Goal: Task Accomplishment & Management: Manage account settings

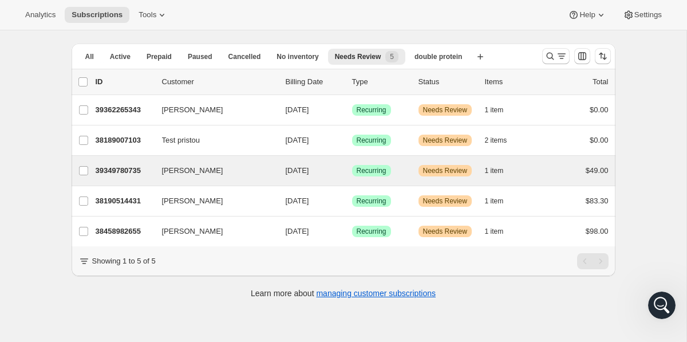
scroll to position [30, 0]
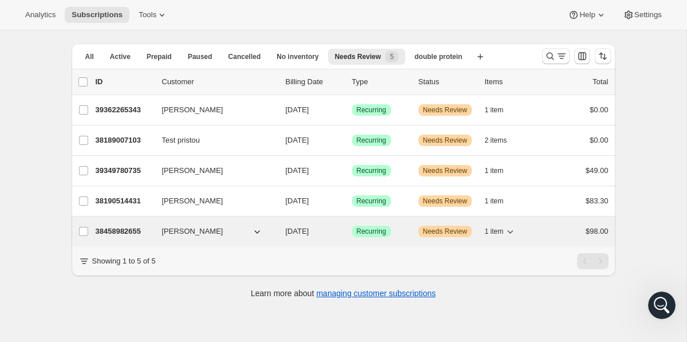
click at [135, 231] on p "38458982655" at bounding box center [124, 231] width 57 height 11
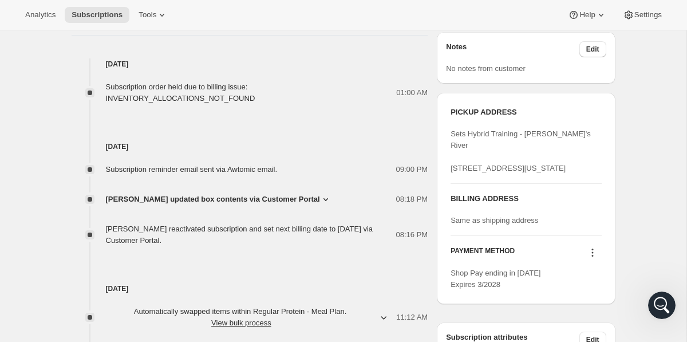
scroll to position [574, 0]
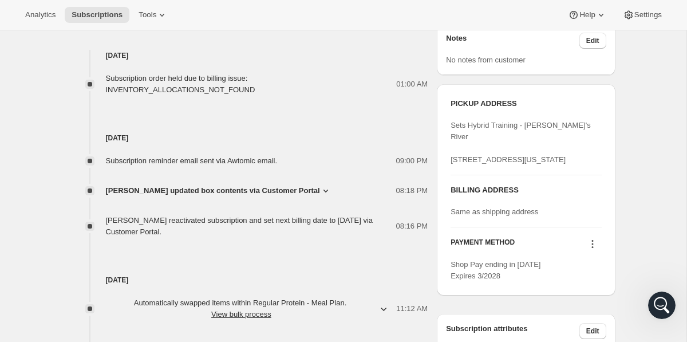
click at [594, 250] on icon at bounding box center [592, 243] width 11 height 11
click at [597, 300] on span "Select payment method" at bounding box center [589, 296] width 78 height 9
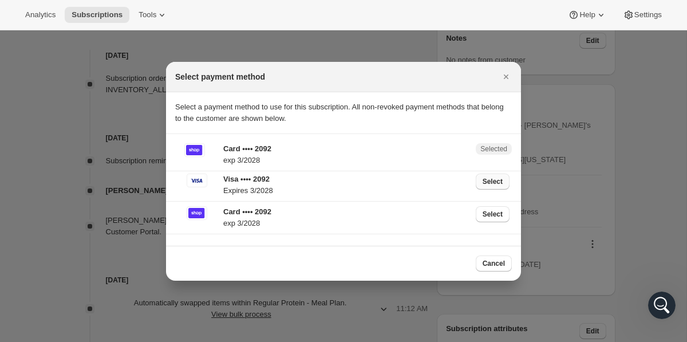
click at [496, 183] on span "Select" at bounding box center [493, 181] width 20 height 9
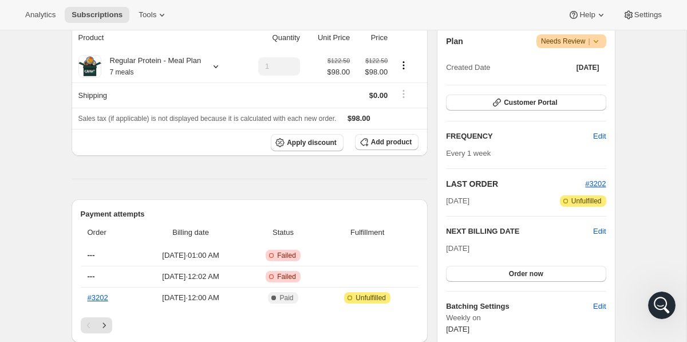
scroll to position [263, 0]
click at [544, 271] on button "Order now" at bounding box center [526, 273] width 160 height 16
click at [544, 271] on span "Click to confirm" at bounding box center [526, 273] width 52 height 9
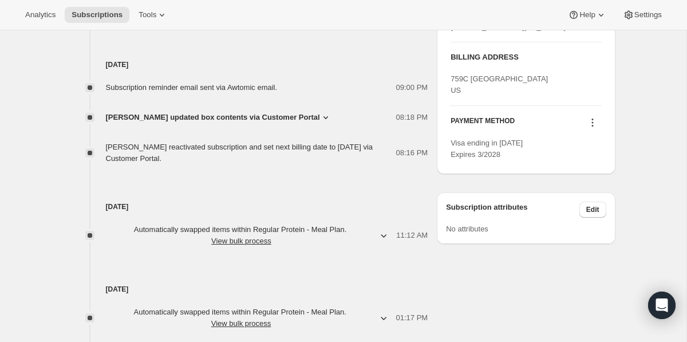
scroll to position [604, 0]
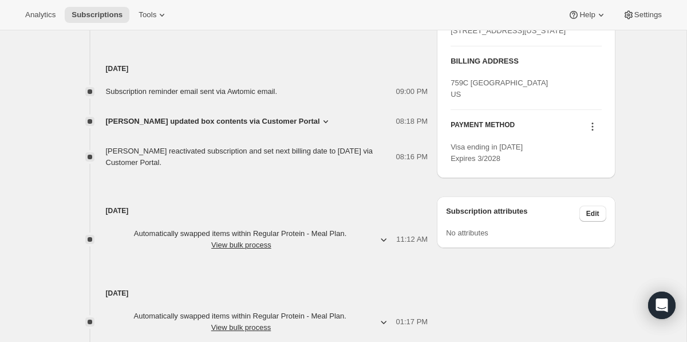
click at [590, 132] on icon at bounding box center [592, 126] width 11 height 11
click at [588, 198] on button "Select payment method" at bounding box center [589, 190] width 87 height 18
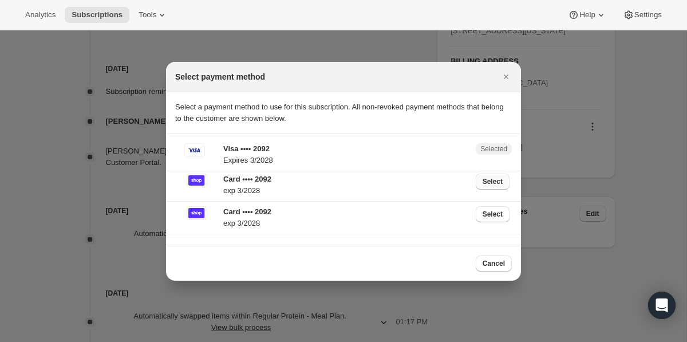
click at [500, 186] on button "Select" at bounding box center [493, 182] width 34 height 16
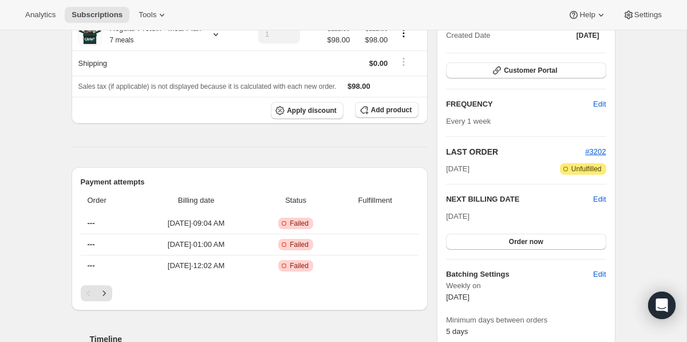
scroll to position [193, 0]
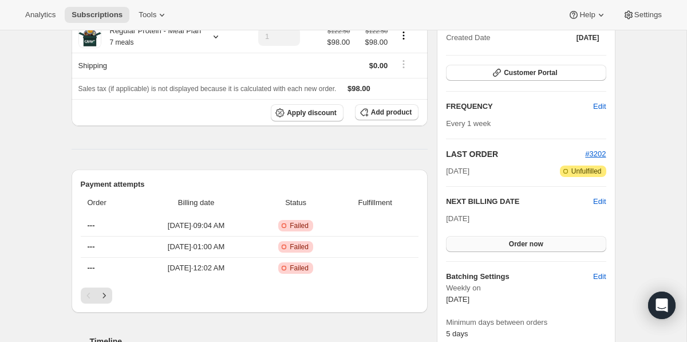
click at [518, 240] on span "Order now" at bounding box center [526, 243] width 34 height 9
click at [513, 244] on span "Click to confirm" at bounding box center [526, 243] width 52 height 9
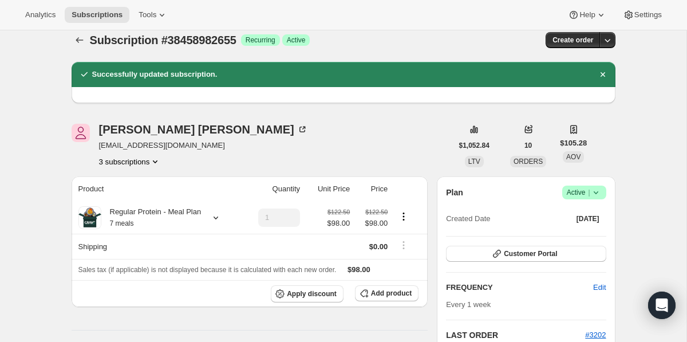
scroll to position [10, 0]
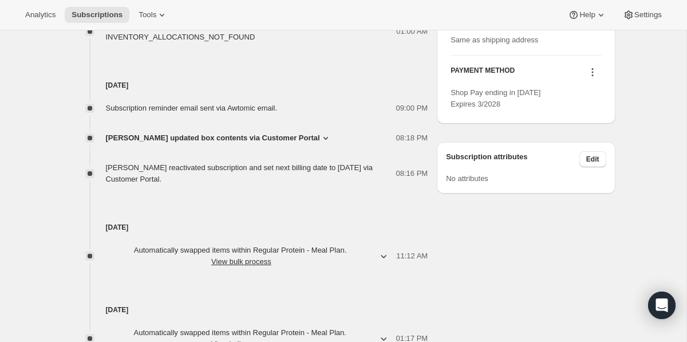
scroll to position [616, 0]
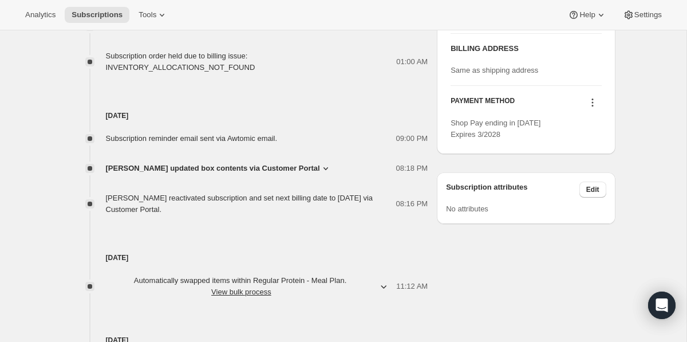
click at [590, 108] on icon at bounding box center [592, 102] width 11 height 11
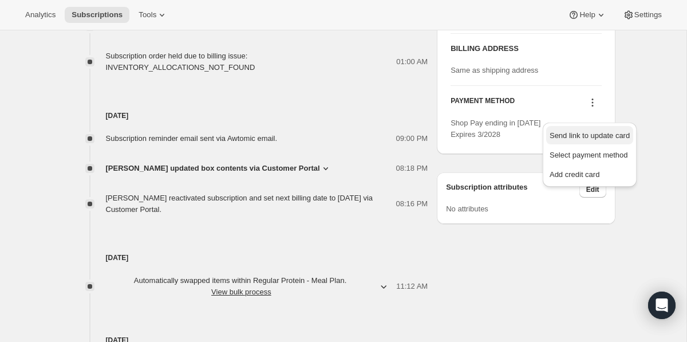
click at [595, 139] on span "Send link to update card" at bounding box center [590, 135] width 80 height 9
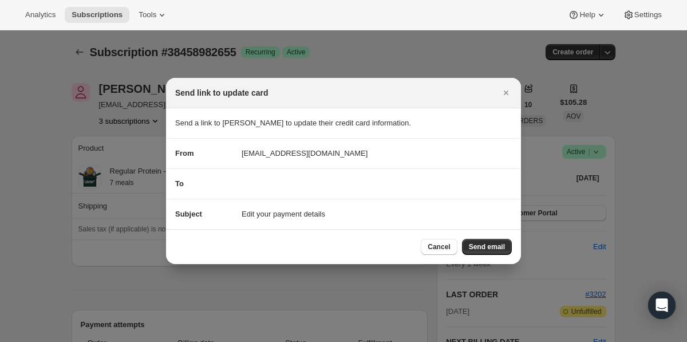
scroll to position [0, 0]
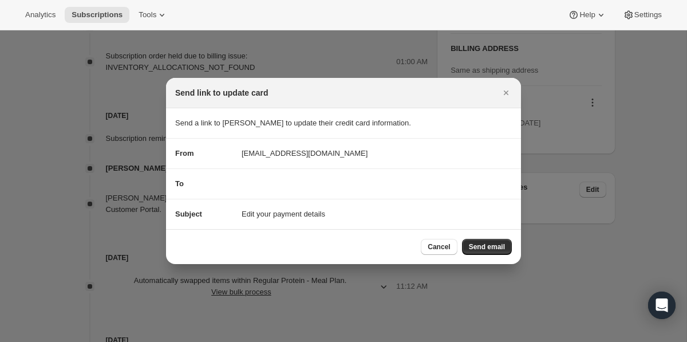
click at [381, 192] on section "To" at bounding box center [343, 184] width 355 height 30
click at [493, 244] on span "Send email" at bounding box center [487, 246] width 36 height 9
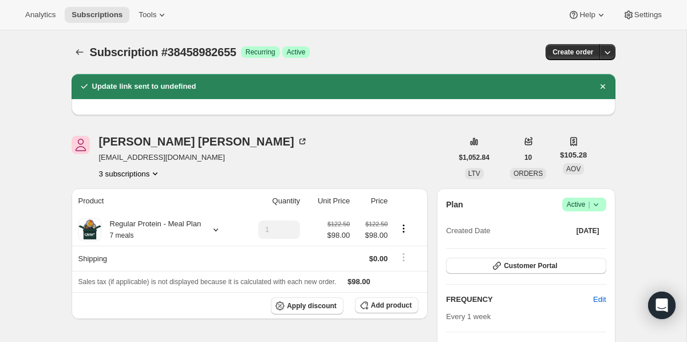
click at [72, 49] on div at bounding box center [81, 52] width 18 height 16
click at [85, 54] on icon "Subscriptions" at bounding box center [79, 51] width 11 height 11
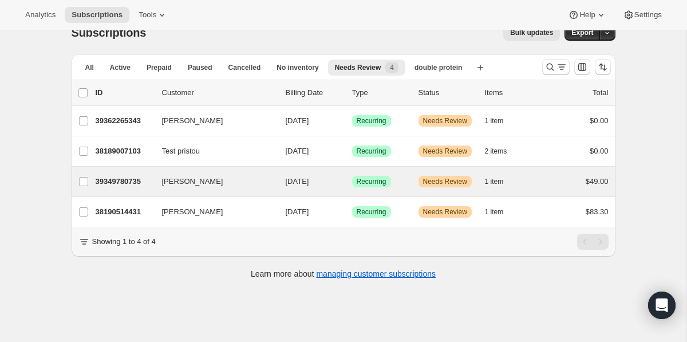
scroll to position [21, 0]
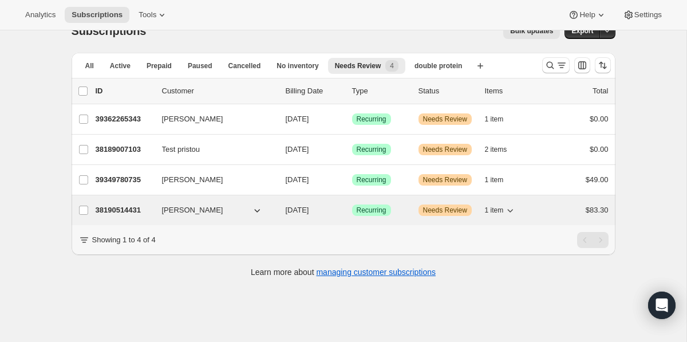
click at [124, 210] on p "38190514431" at bounding box center [124, 209] width 57 height 11
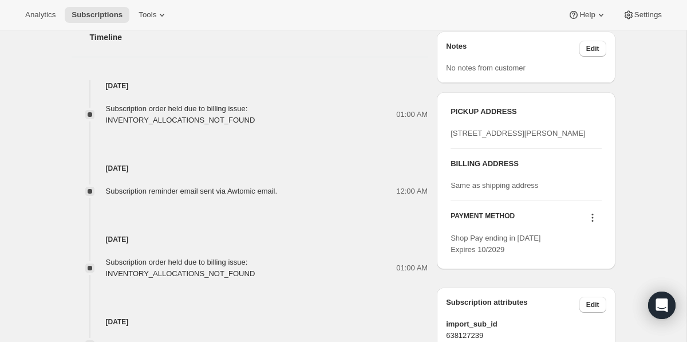
scroll to position [566, 0]
click at [592, 216] on icon at bounding box center [593, 215] width 2 height 2
click at [593, 293] on span "Select payment method" at bounding box center [589, 293] width 78 height 9
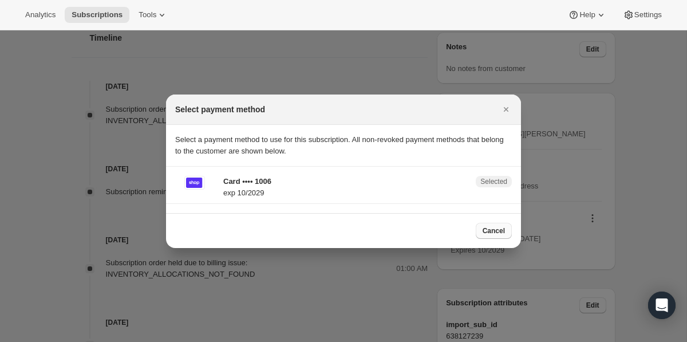
click at [493, 228] on span "Cancel" at bounding box center [494, 230] width 22 height 9
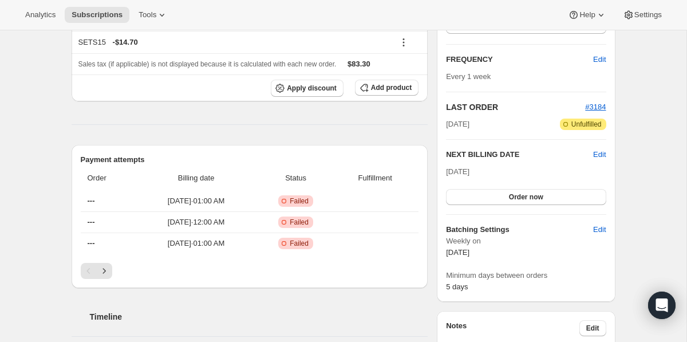
scroll to position [280, 0]
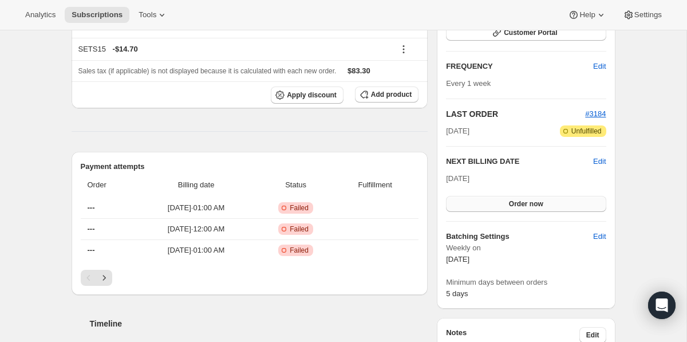
click at [504, 207] on button "Order now" at bounding box center [526, 204] width 160 height 16
click at [504, 207] on span "Click to confirm" at bounding box center [526, 203] width 52 height 9
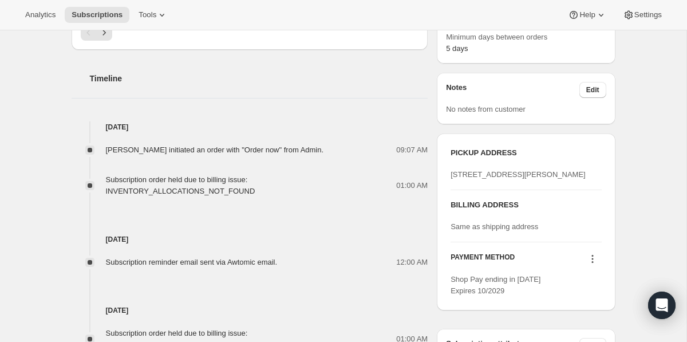
scroll to position [467, 0]
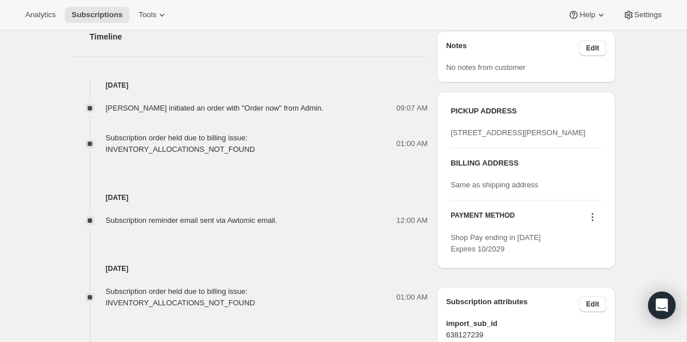
click at [595, 223] on icon at bounding box center [592, 216] width 11 height 11
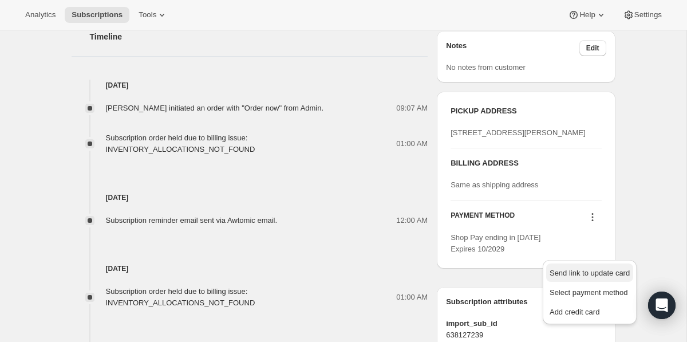
click at [588, 274] on span "Send link to update card" at bounding box center [590, 273] width 80 height 9
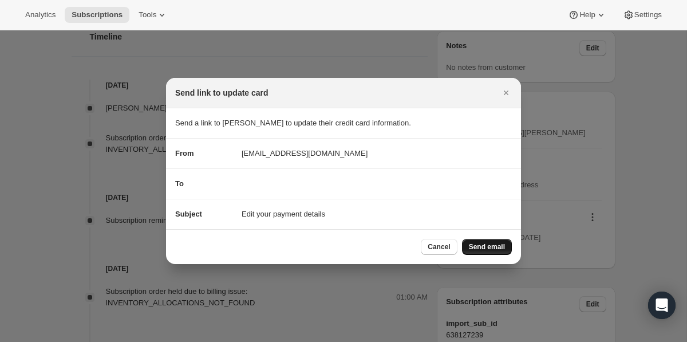
click at [497, 246] on span "Send email" at bounding box center [487, 246] width 36 height 9
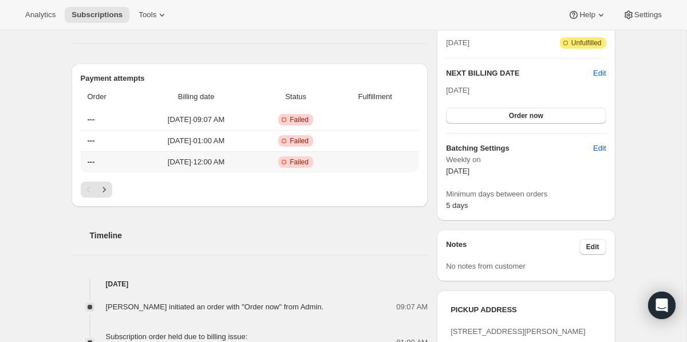
scroll to position [0, 0]
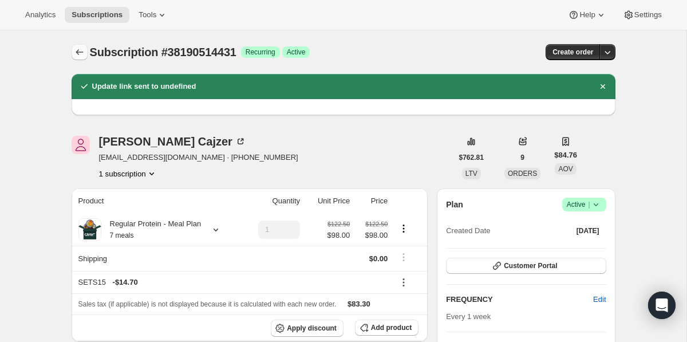
click at [82, 53] on icon "Subscriptions" at bounding box center [79, 51] width 11 height 11
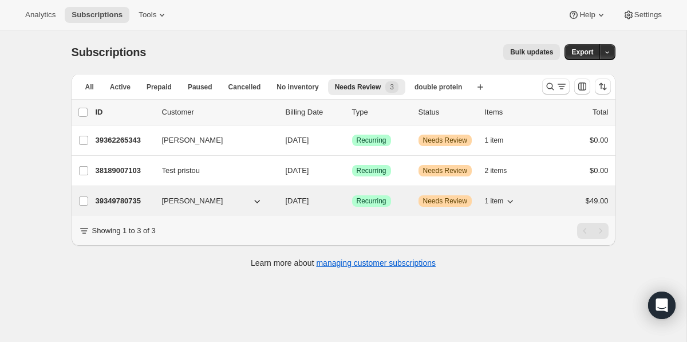
click at [121, 201] on p "39349780735" at bounding box center [124, 200] width 57 height 11
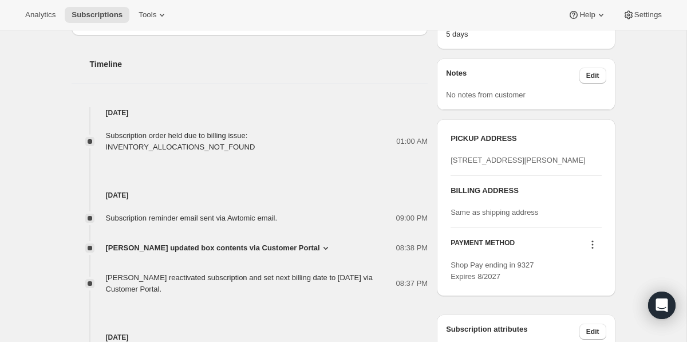
scroll to position [566, 0]
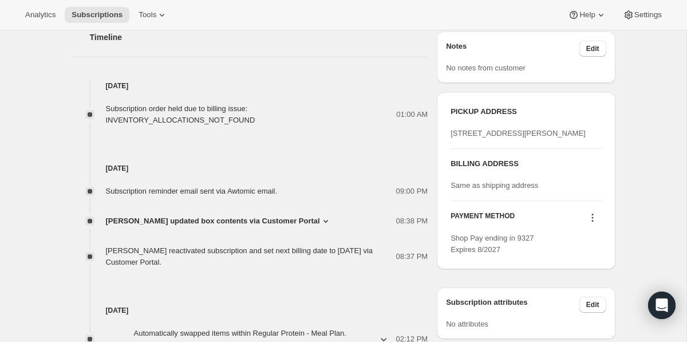
click at [592, 223] on icon at bounding box center [592, 217] width 11 height 11
click at [592, 294] on span "Select payment method" at bounding box center [589, 293] width 78 height 9
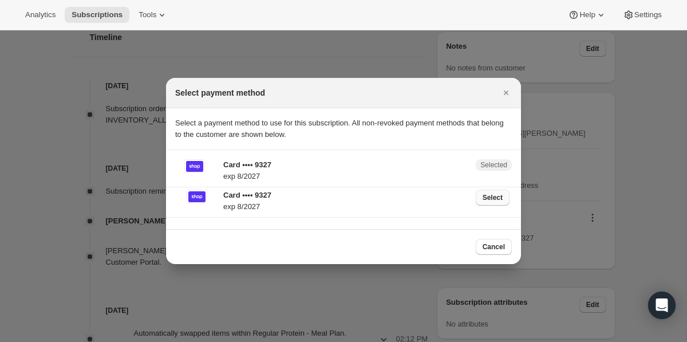
click at [490, 196] on span "Select" at bounding box center [493, 197] width 20 height 9
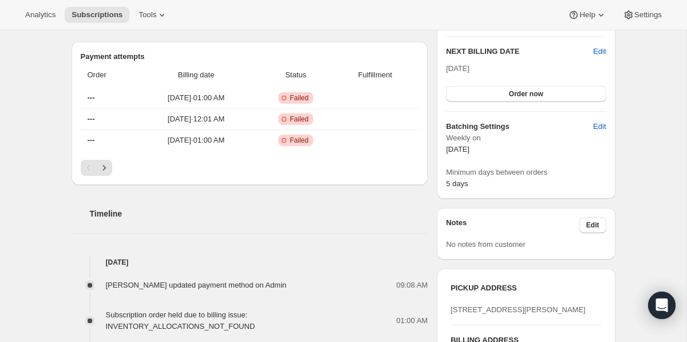
scroll to position [434, 0]
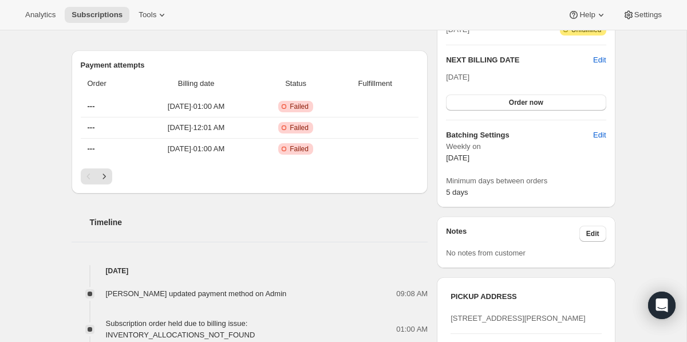
click at [520, 111] on div "Plan Warning Needs Review | Created Date Jul 9, 2025 Customer Portal FREQUENCY …" at bounding box center [526, 30] width 160 height 335
click at [523, 105] on span "Order now" at bounding box center [526, 102] width 34 height 9
click at [523, 105] on span "Click to confirm" at bounding box center [526, 102] width 52 height 9
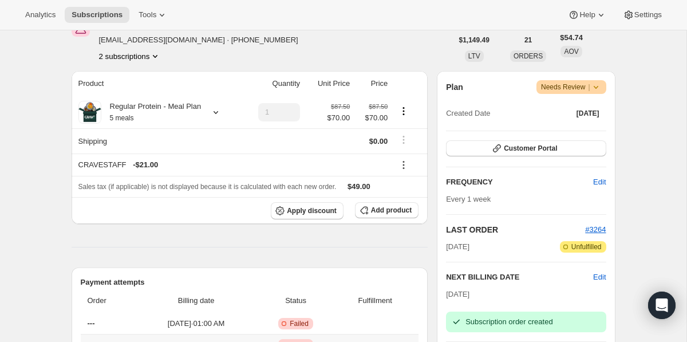
scroll to position [0, 0]
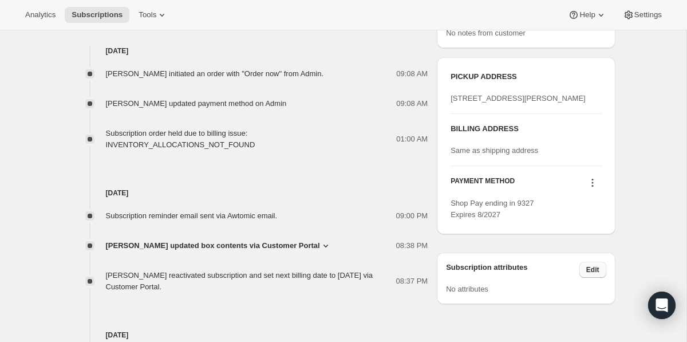
scroll to position [530, 0]
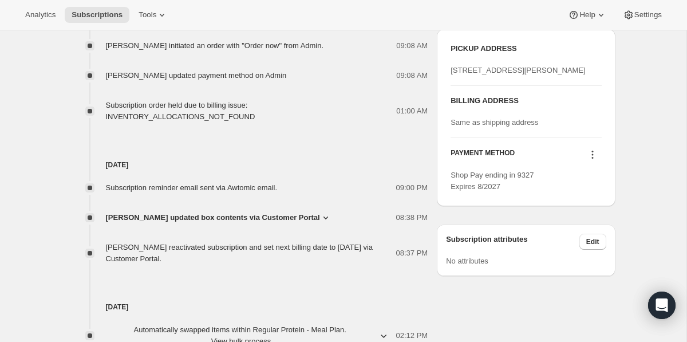
click at [592, 156] on icon at bounding box center [593, 155] width 2 height 2
click at [590, 215] on span "Send link to update card" at bounding box center [590, 210] width 80 height 11
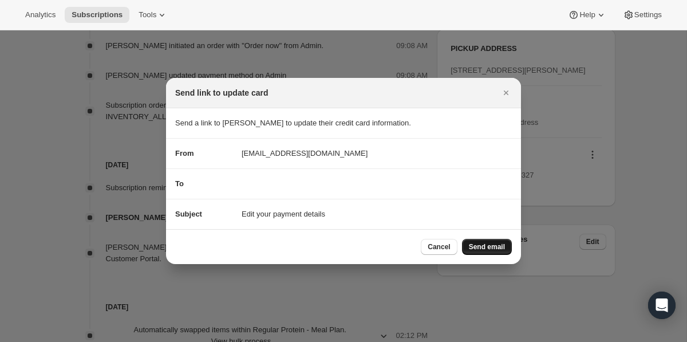
click at [483, 249] on span "Send email" at bounding box center [487, 246] width 36 height 9
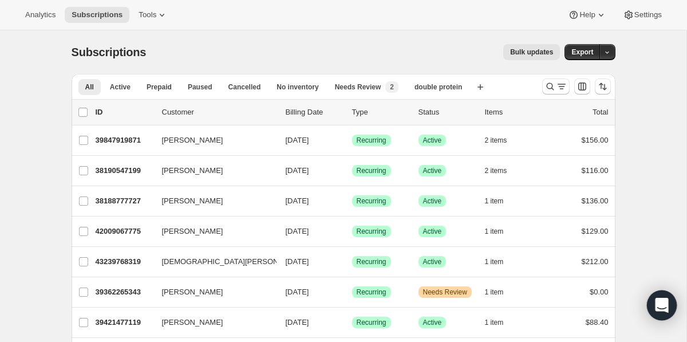
click at [657, 305] on icon "Open Intercom Messenger" at bounding box center [661, 305] width 13 height 15
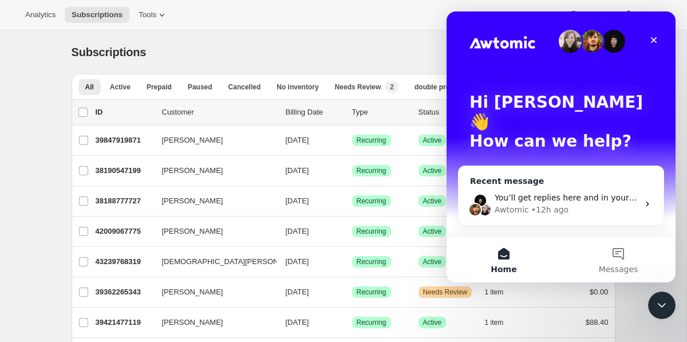
click at [609, 204] on div "Awtomic • 12h ago" at bounding box center [567, 210] width 144 height 12
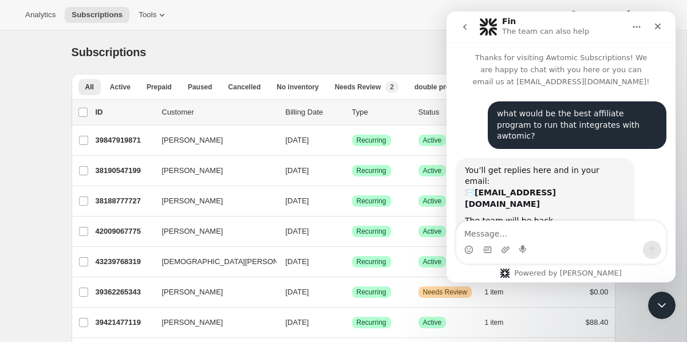
scroll to position [14, 0]
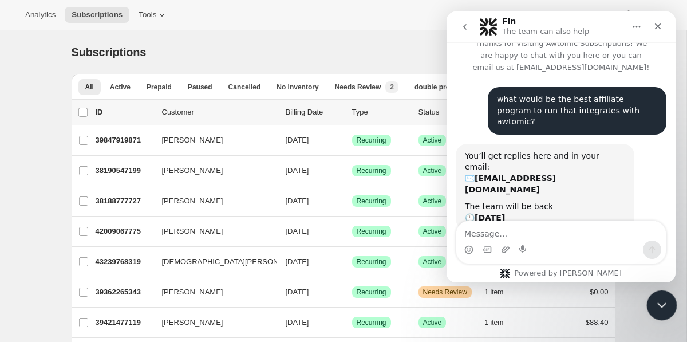
click at [662, 305] on icon "Close Intercom Messenger" at bounding box center [660, 304] width 14 height 14
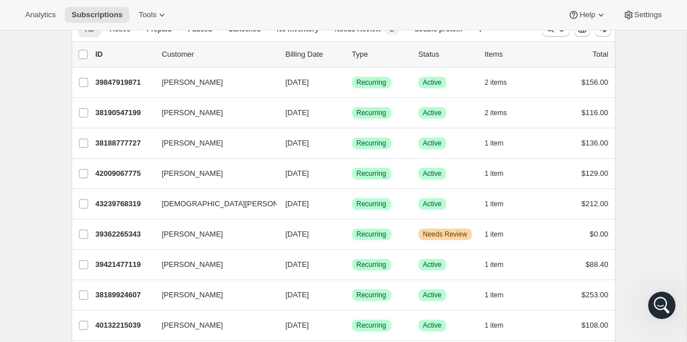
scroll to position [68, 0]
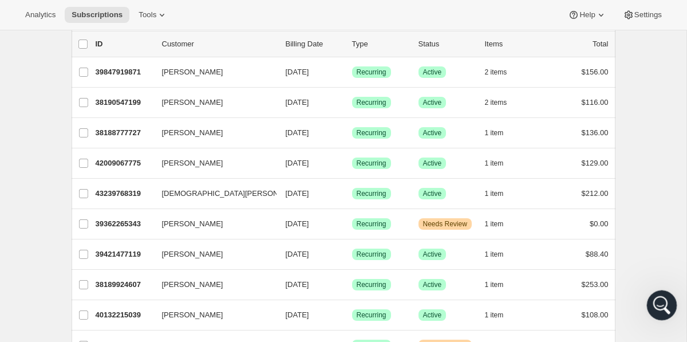
click at [665, 301] on icon "Open Intercom Messenger" at bounding box center [660, 303] width 19 height 19
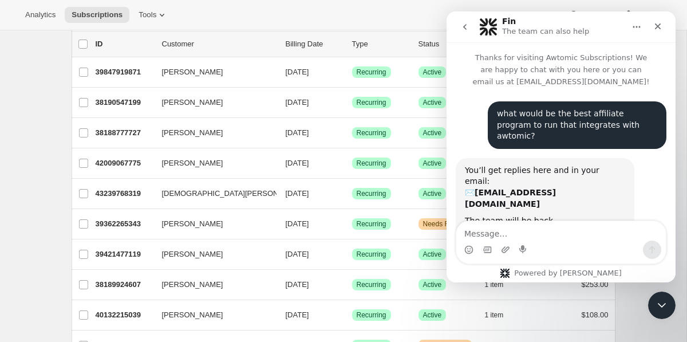
scroll to position [14, 0]
